Goal: Transaction & Acquisition: Purchase product/service

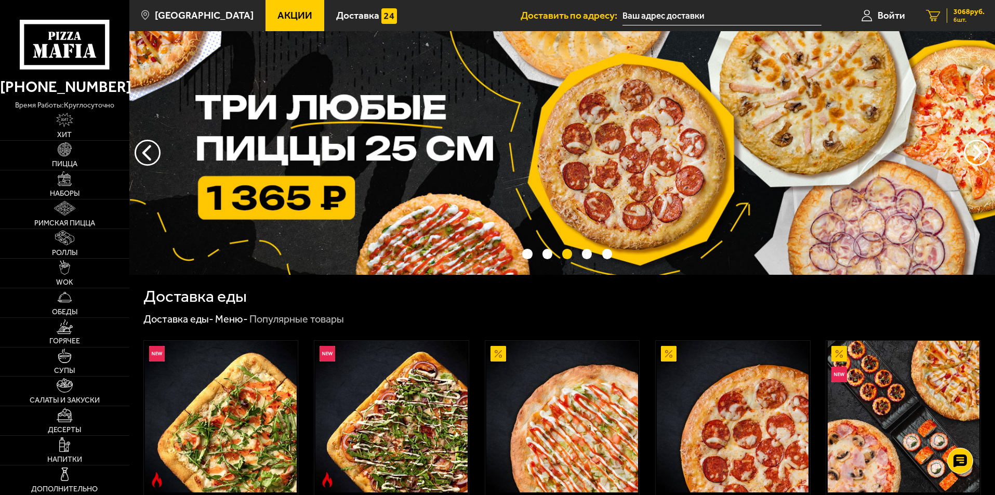
click at [967, 20] on span "6 шт." at bounding box center [968, 20] width 31 height 6
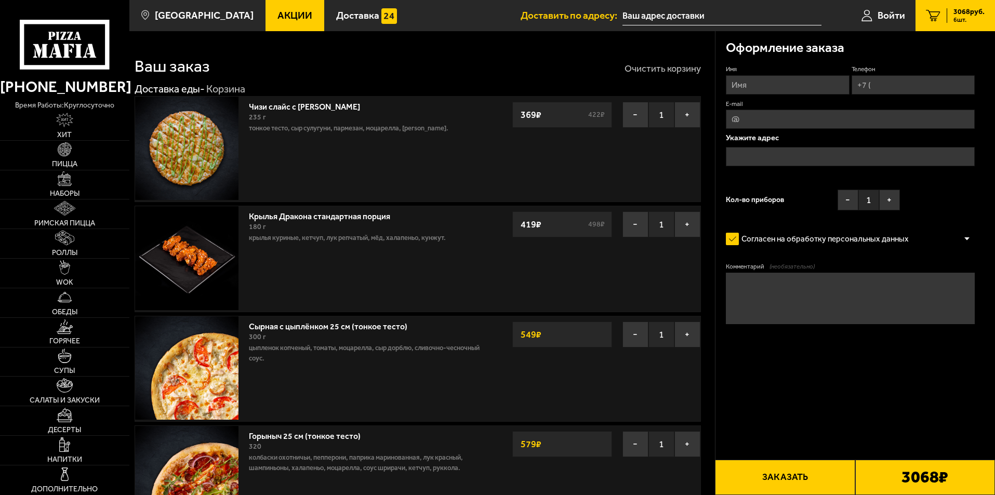
click at [659, 64] on button "Очистить корзину" at bounding box center [662, 68] width 76 height 9
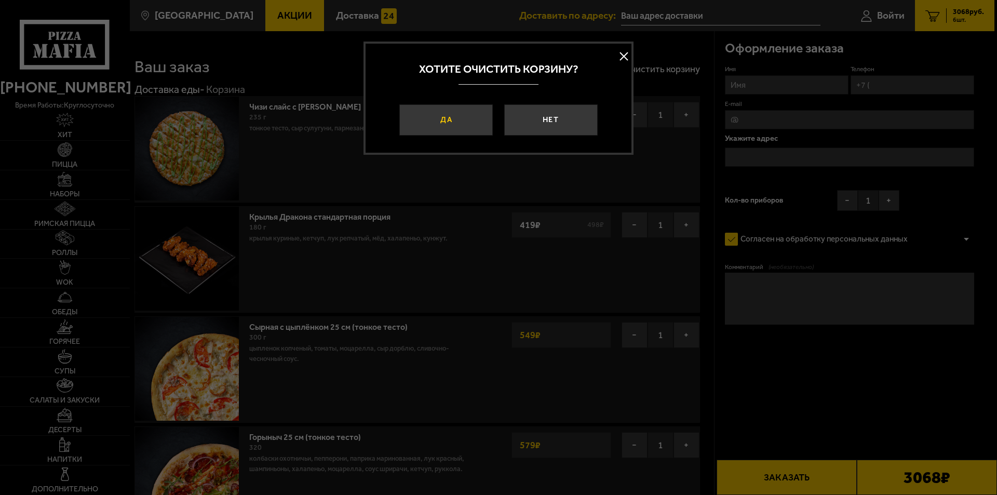
click at [474, 116] on button "Да" at bounding box center [447, 119] width 94 height 31
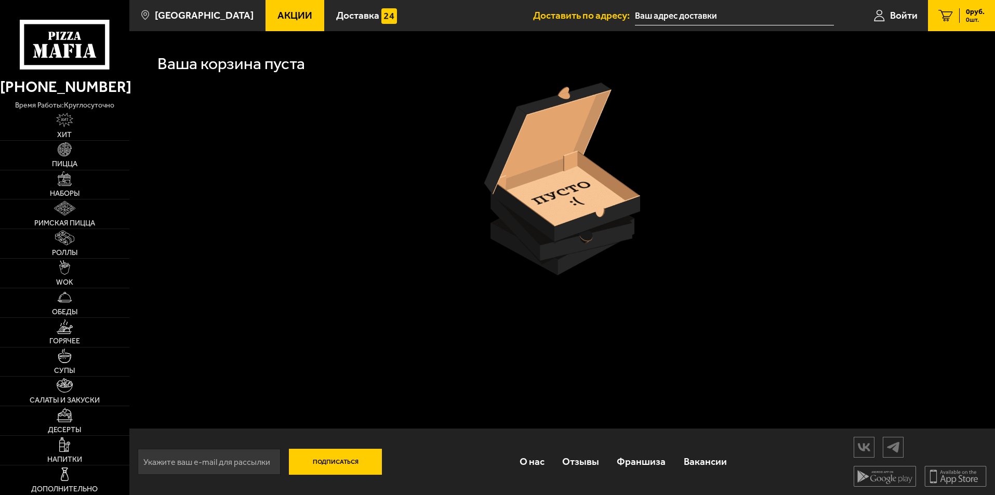
click at [277, 19] on span "Акции" at bounding box center [294, 15] width 35 height 10
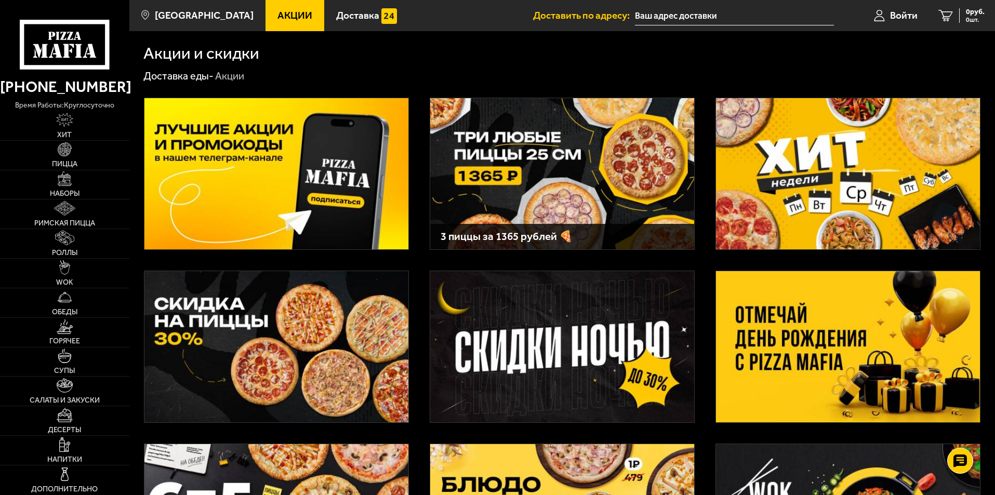
click at [865, 179] on img at bounding box center [848, 173] width 264 height 151
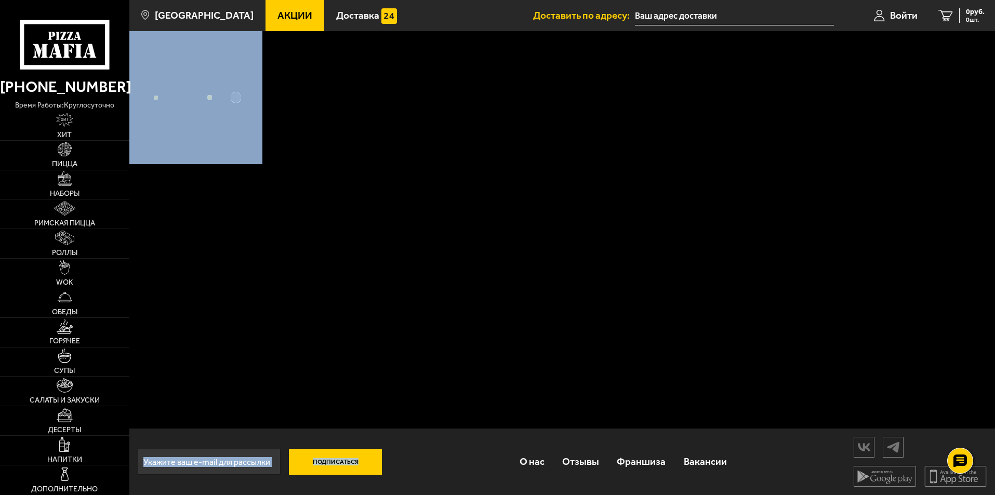
click at [865, 179] on div "Подписаться О нас Отзывы Франшиза Вакансии Мы в соцсетях Скачивайте мобильные п…" at bounding box center [561, 263] width 865 height 464
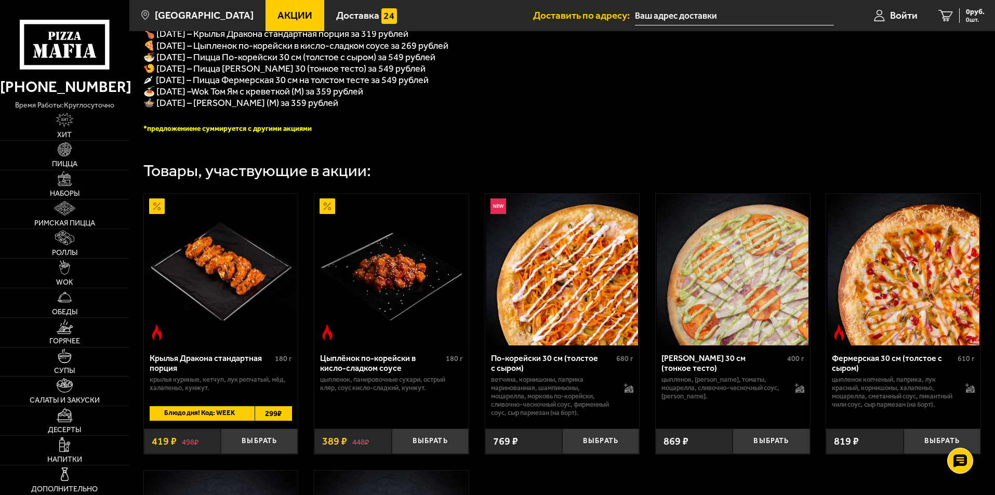
scroll to position [312, 0]
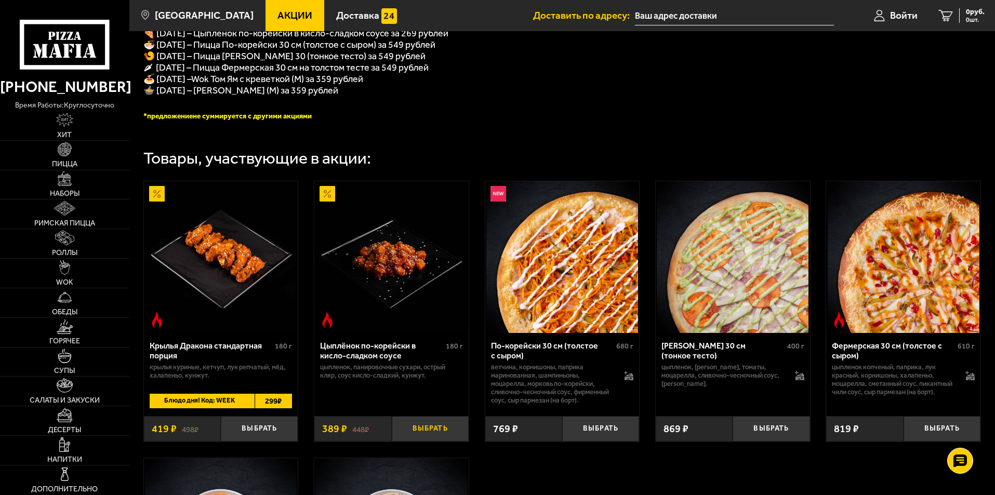
click at [433, 438] on button "Выбрать" at bounding box center [430, 428] width 77 height 25
click at [450, 442] on button "+" at bounding box center [455, 428] width 25 height 25
click at [409, 442] on button "−" at bounding box center [404, 428] width 25 height 25
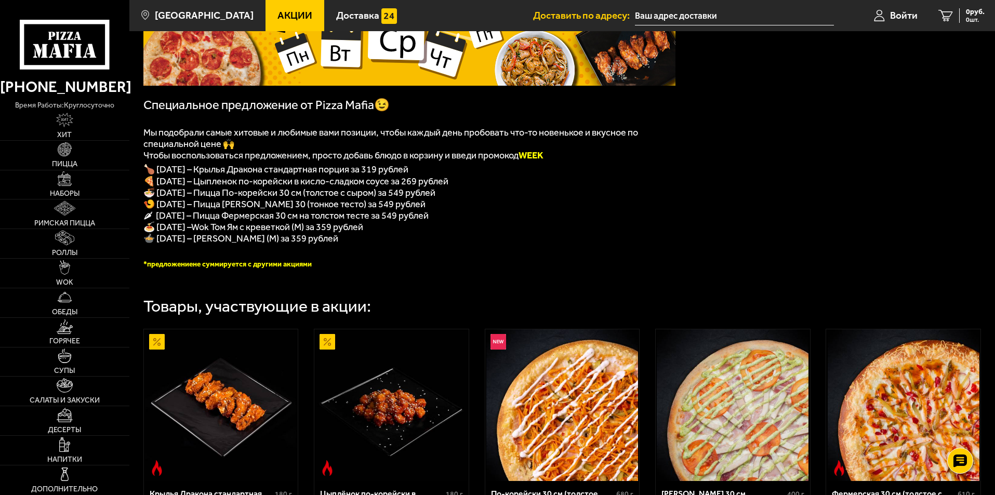
scroll to position [156, 0]
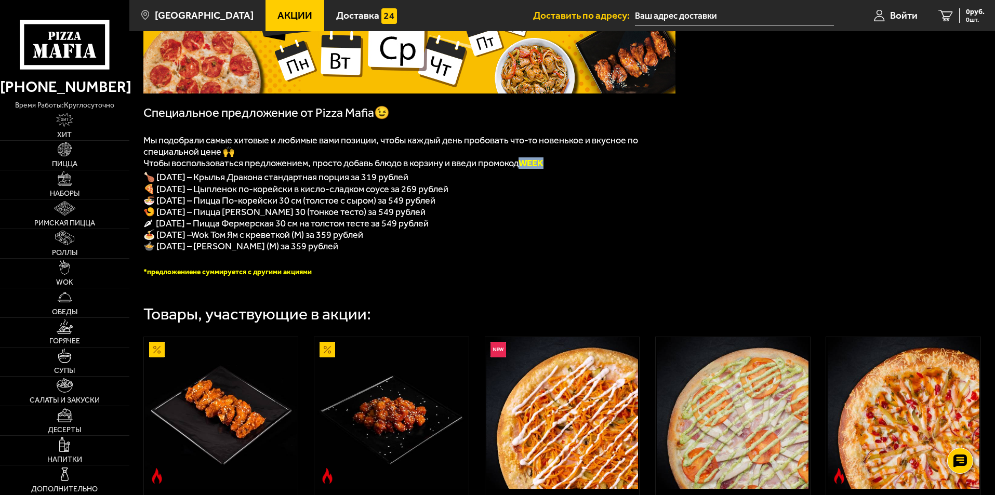
drag, startPoint x: 527, startPoint y: 164, endPoint x: 551, endPoint y: 168, distance: 24.4
click at [543, 168] on b "WEEK" at bounding box center [530, 162] width 25 height 11
copy b "WEEK"
click at [539, 166] on b "WEEK" at bounding box center [530, 162] width 25 height 11
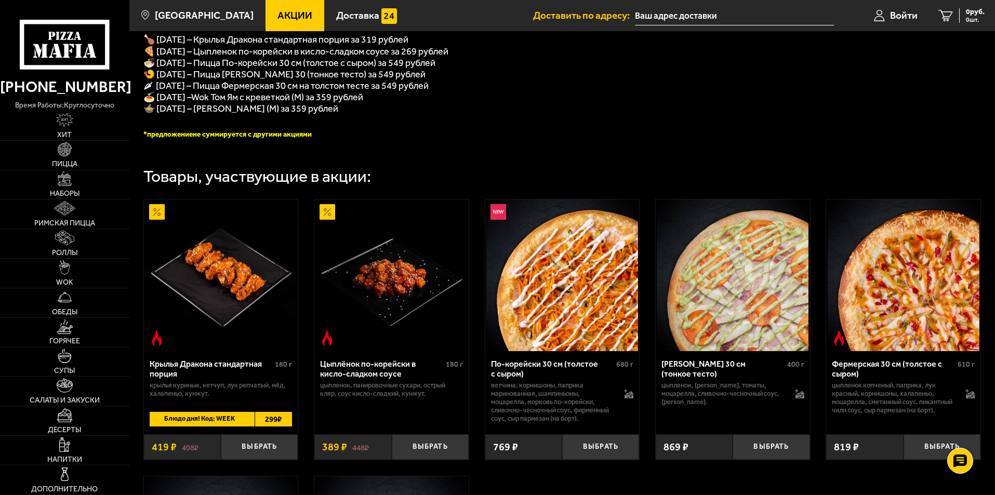
scroll to position [312, 0]
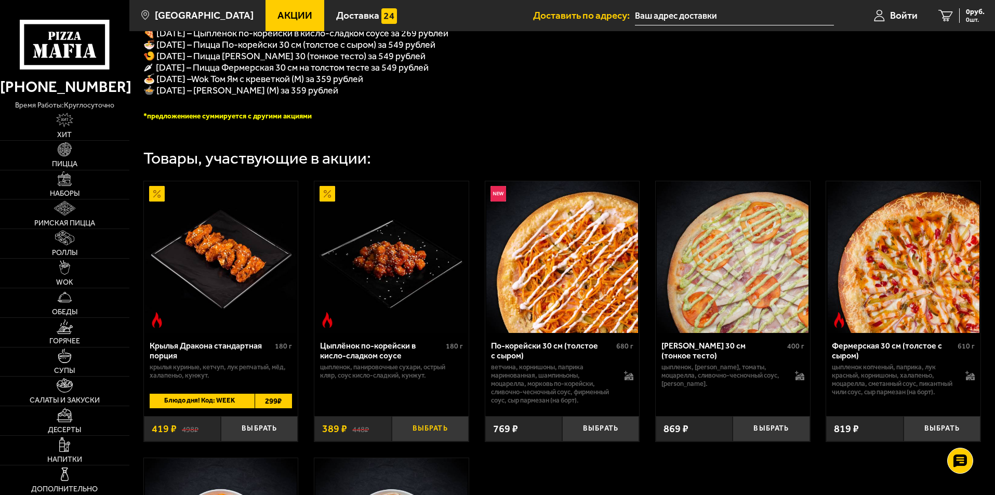
click at [434, 436] on button "Выбрать" at bounding box center [430, 428] width 77 height 25
click at [434, 436] on span "1" at bounding box center [429, 428] width 25 height 25
click at [457, 437] on button "+" at bounding box center [455, 428] width 25 height 25
click at [454, 442] on button "+" at bounding box center [455, 428] width 25 height 25
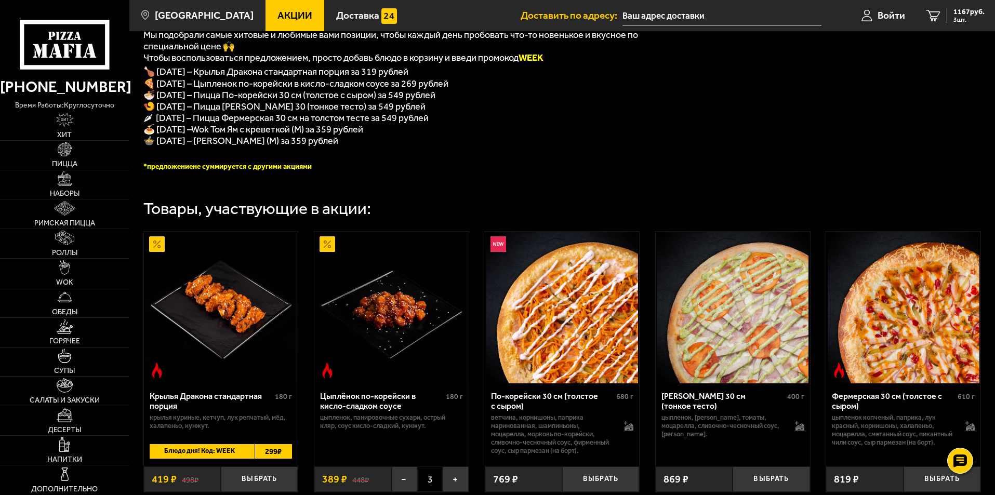
scroll to position [260, 0]
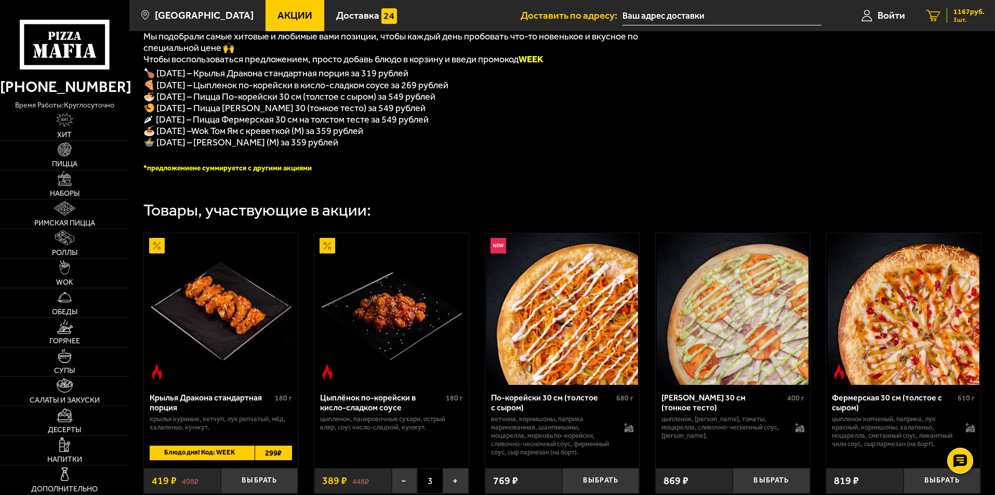
click at [974, 12] on span "1167 руб." at bounding box center [968, 11] width 31 height 7
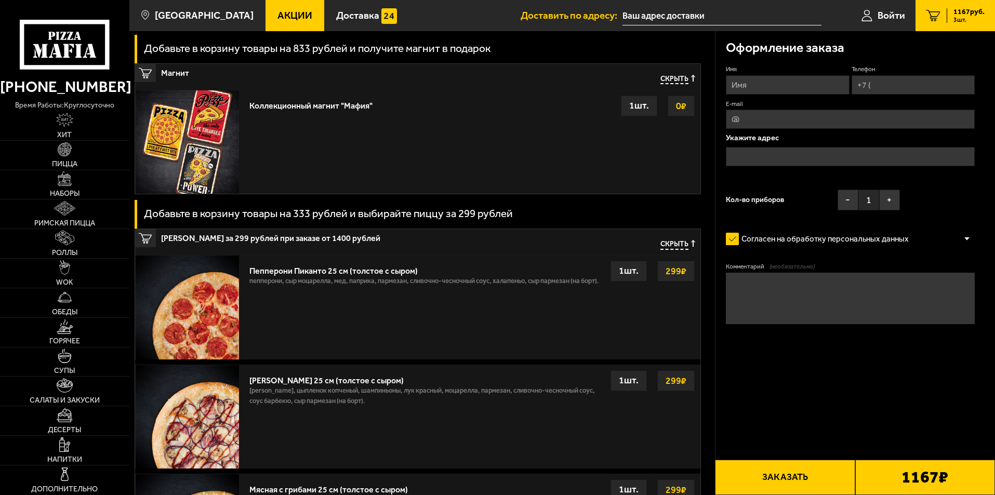
scroll to position [364, 0]
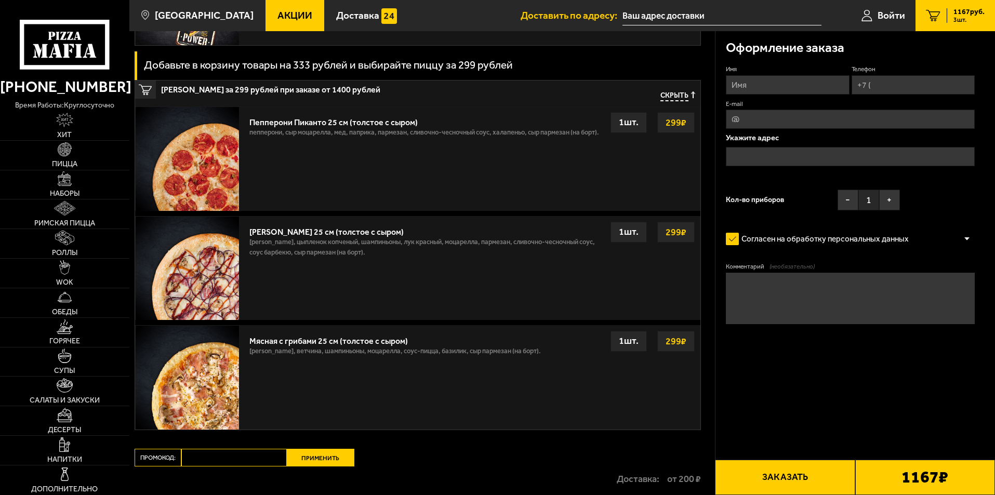
paste input "WEEK"
type input "WEEK"
click at [334, 460] on button "Применить" at bounding box center [321, 458] width 68 height 18
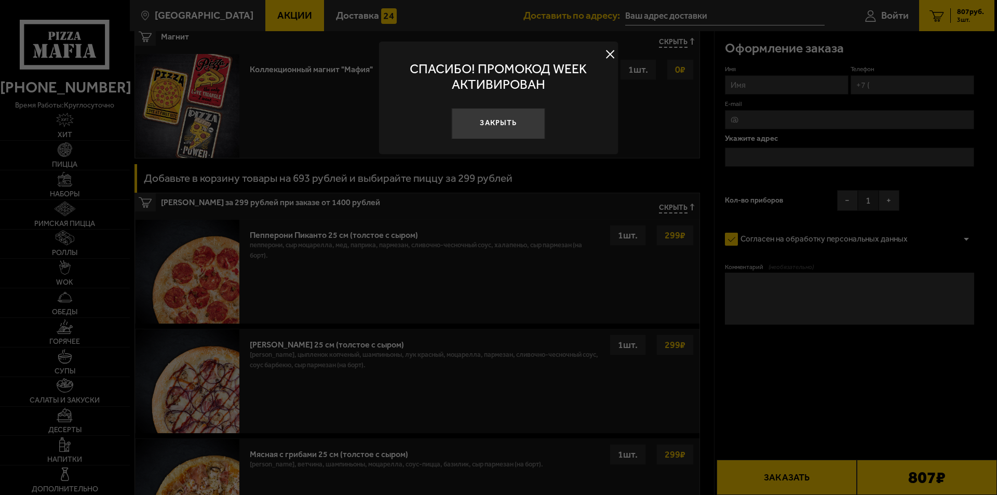
click at [612, 58] on button at bounding box center [611, 55] width 16 height 16
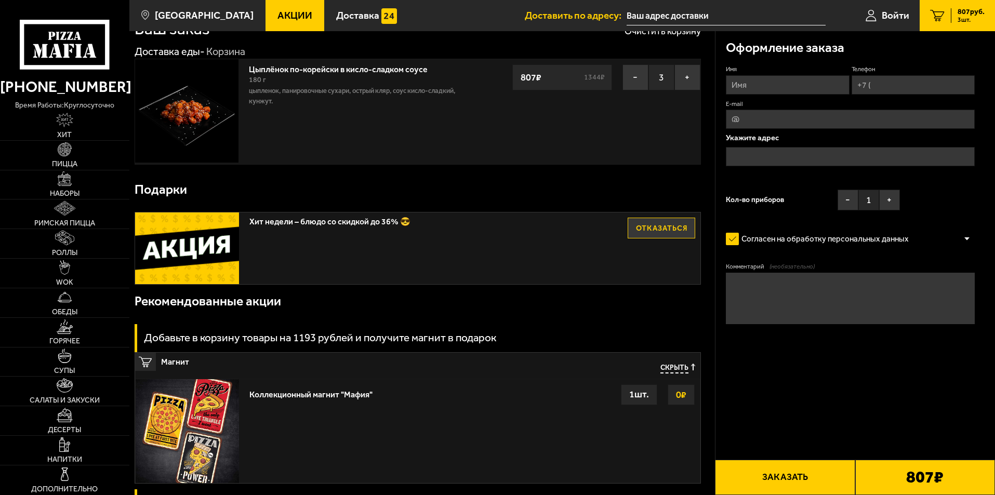
scroll to position [0, 0]
